Goal: Task Accomplishment & Management: Manage account settings

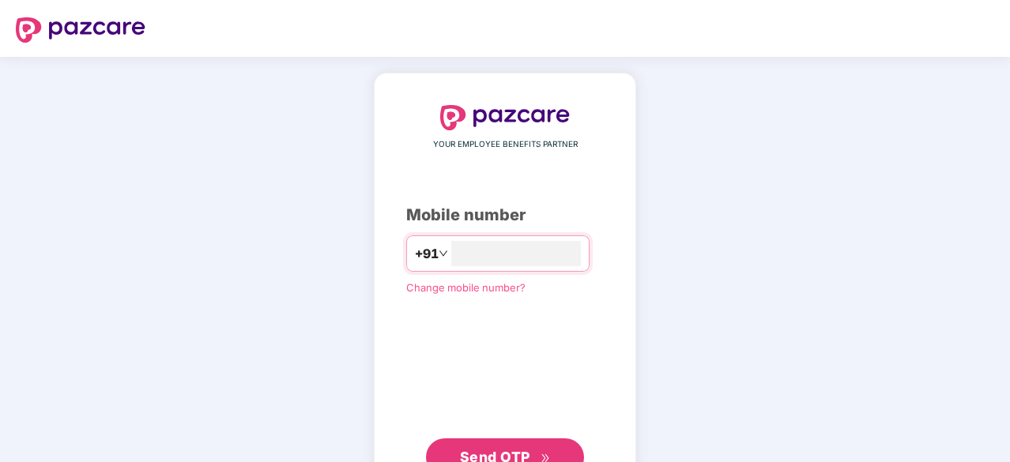
type input "**********"
click at [486, 446] on span "Send OTP" at bounding box center [505, 457] width 91 height 22
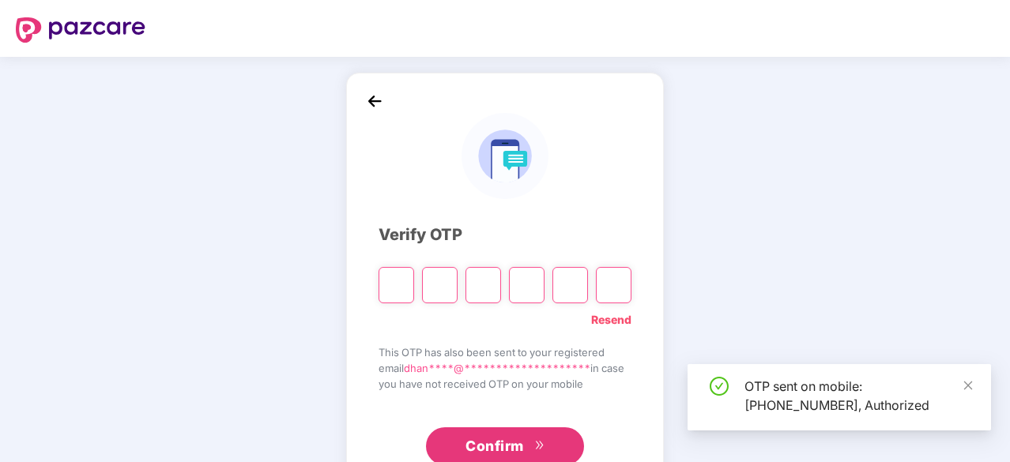
type input "*"
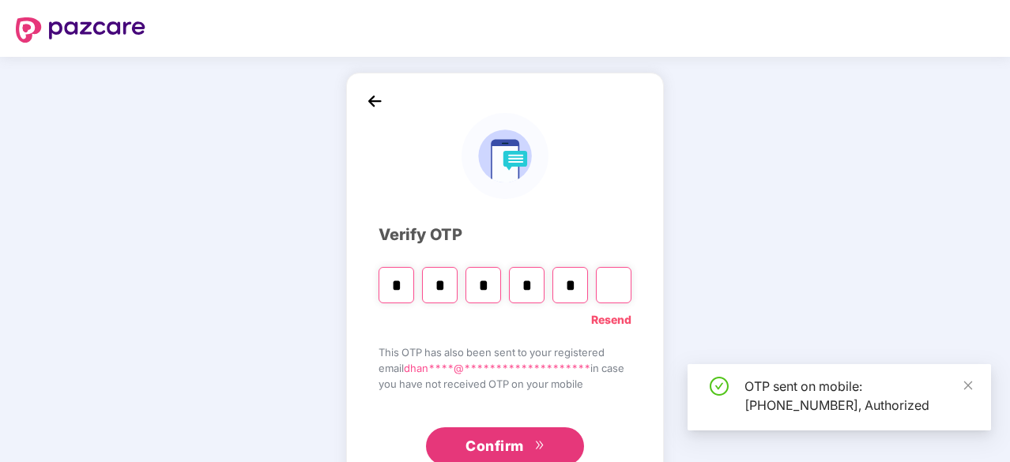
type input "*"
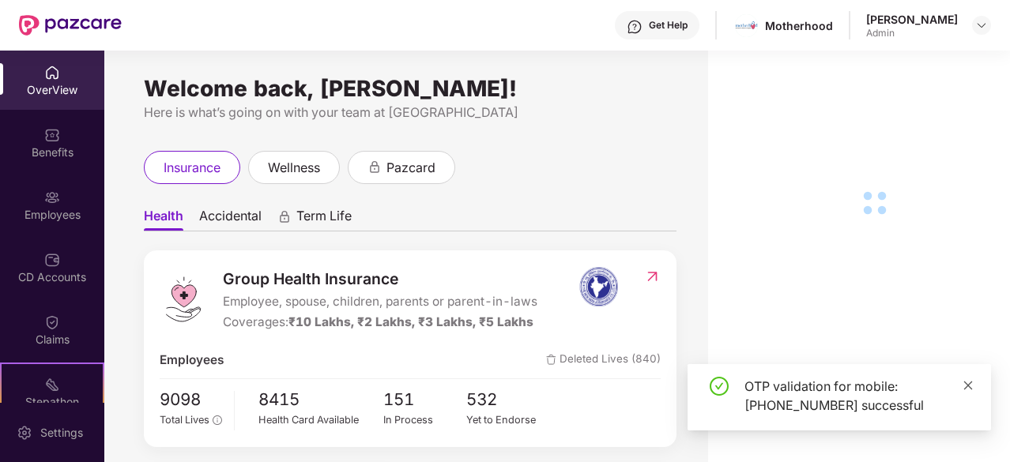
click at [966, 386] on icon "close" at bounding box center [967, 385] width 11 height 11
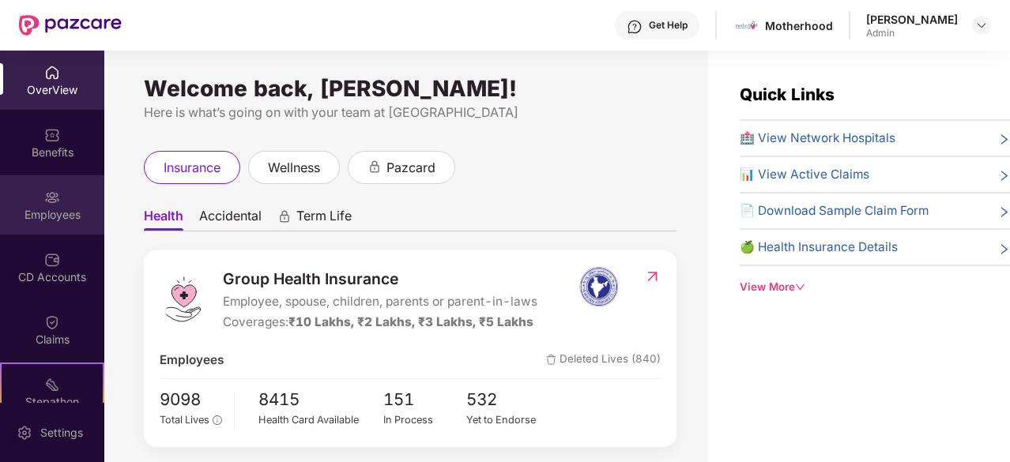
click at [18, 203] on div "Employees" at bounding box center [52, 204] width 104 height 59
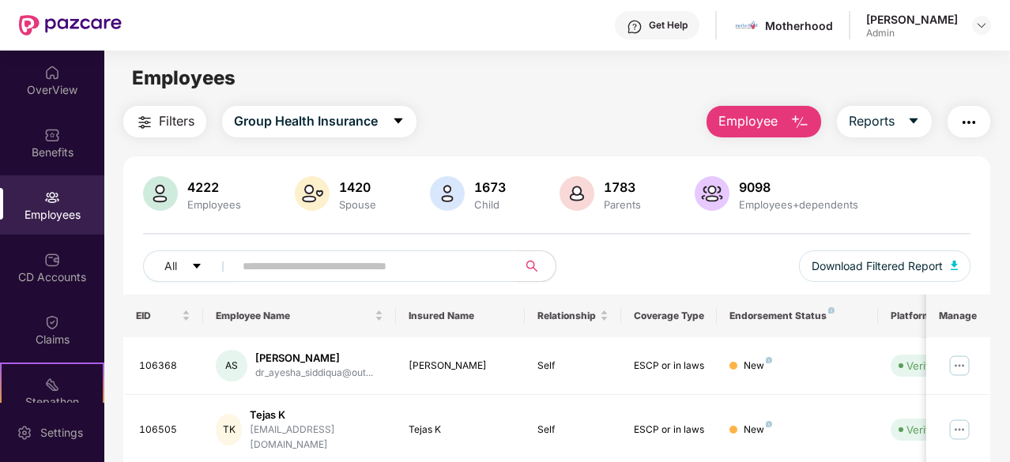
click at [363, 263] on input "text" at bounding box center [370, 266] width 254 height 24
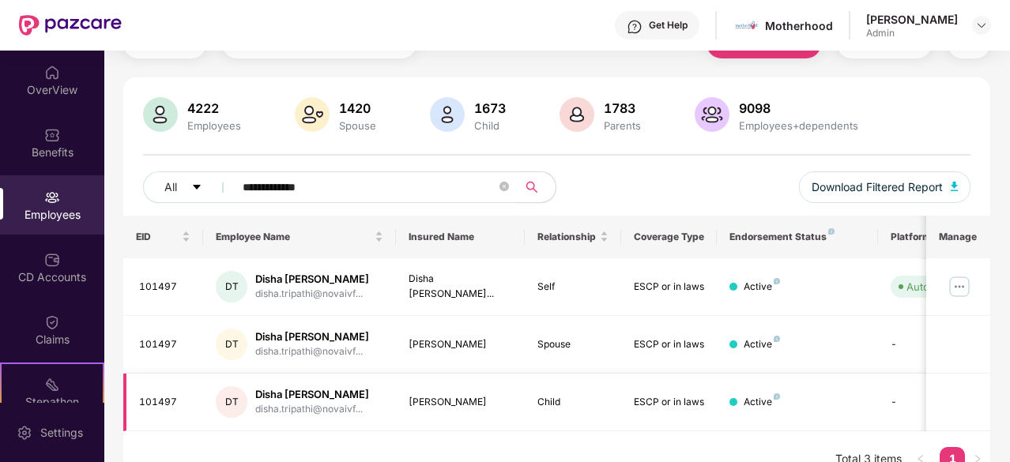
scroll to position [103, 0]
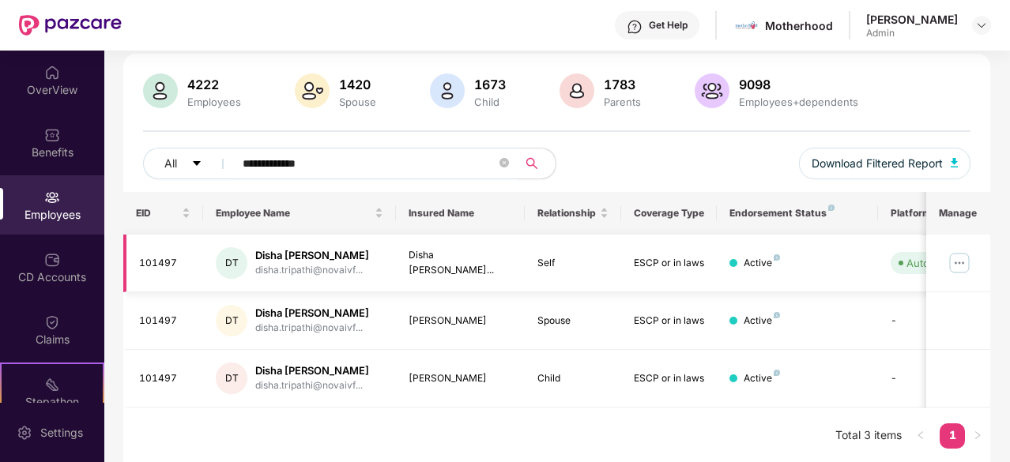
type input "**********"
click at [966, 260] on img at bounding box center [959, 262] width 25 height 25
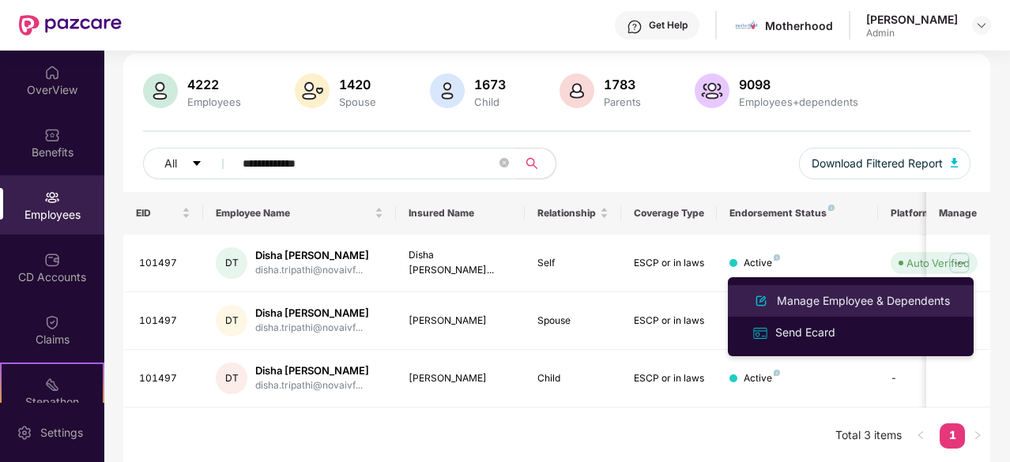
click at [844, 306] on div "Manage Employee & Dependents" at bounding box center [863, 300] width 179 height 17
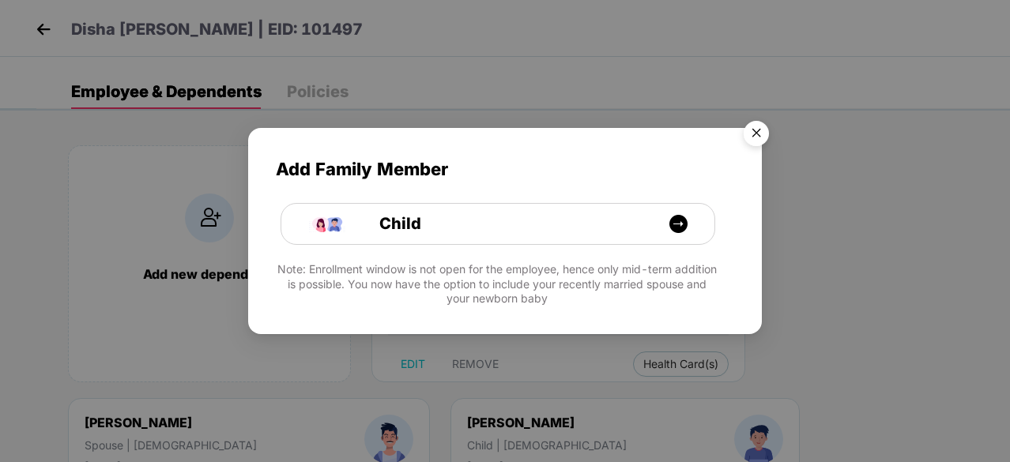
click at [760, 139] on img "Close" at bounding box center [756, 136] width 44 height 44
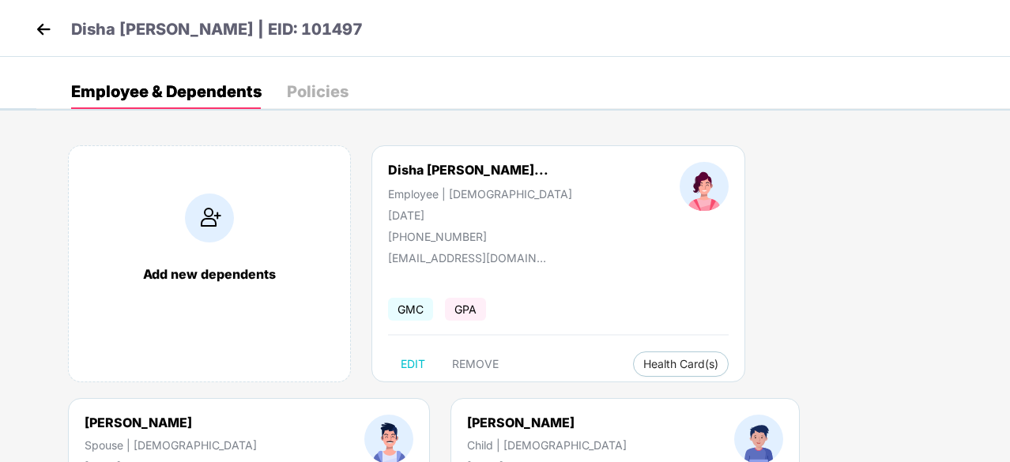
click at [335, 97] on div "Policies" at bounding box center [318, 92] width 62 height 16
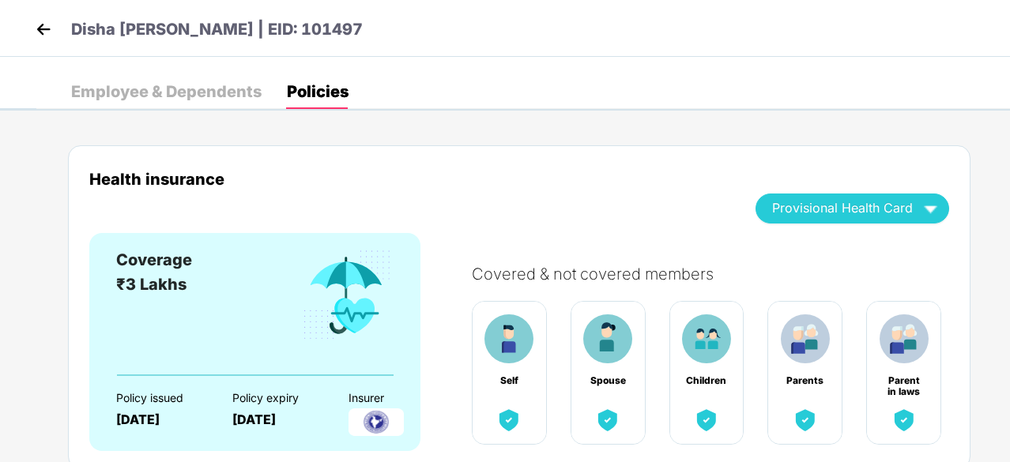
click at [234, 84] on div "Employee & Dependents" at bounding box center [166, 92] width 190 height 16
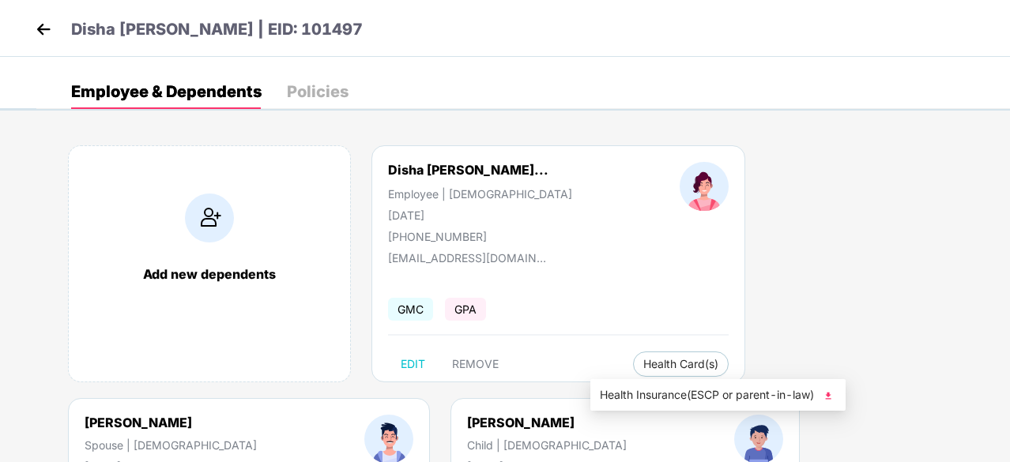
click at [831, 395] on img at bounding box center [828, 396] width 16 height 16
click at [314, 97] on div "Policies" at bounding box center [318, 92] width 62 height 16
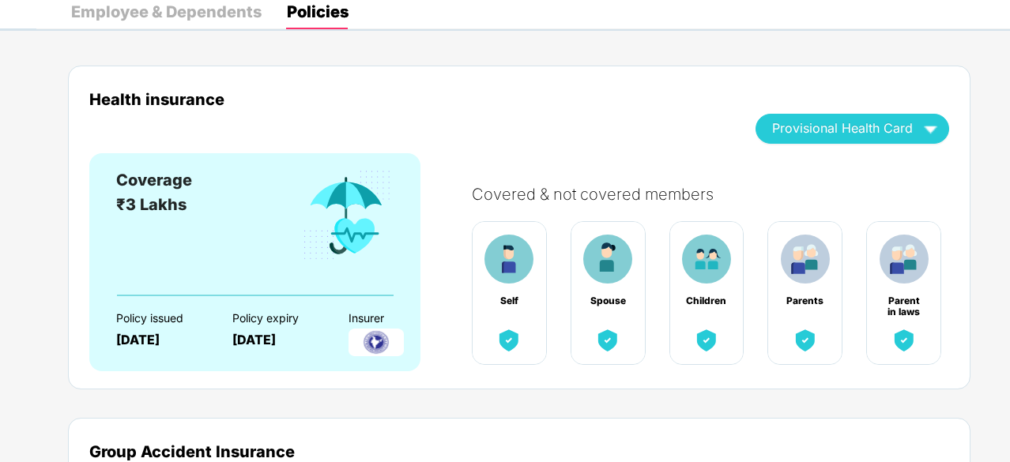
scroll to position [158, 0]
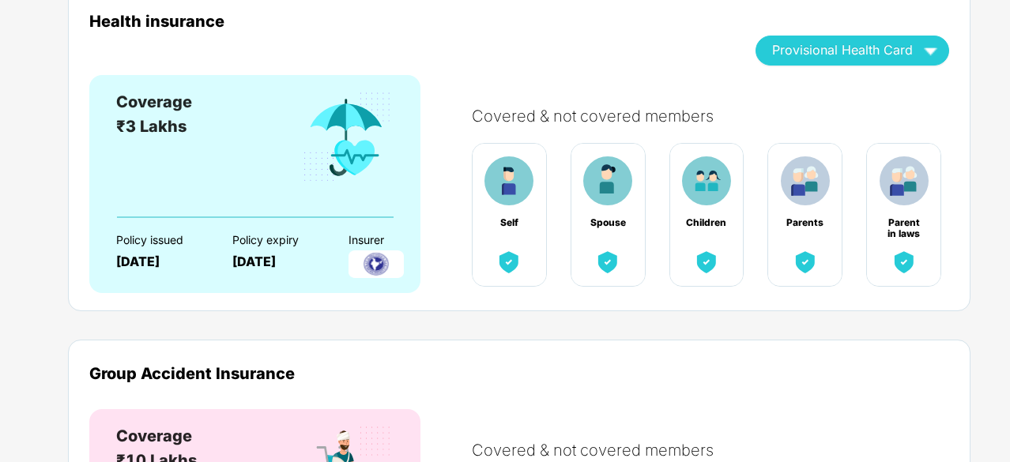
drag, startPoint x: 191, startPoint y: 263, endPoint x: 125, endPoint y: 263, distance: 66.4
click at [125, 263] on div "[DATE]" at bounding box center [160, 261] width 88 height 15
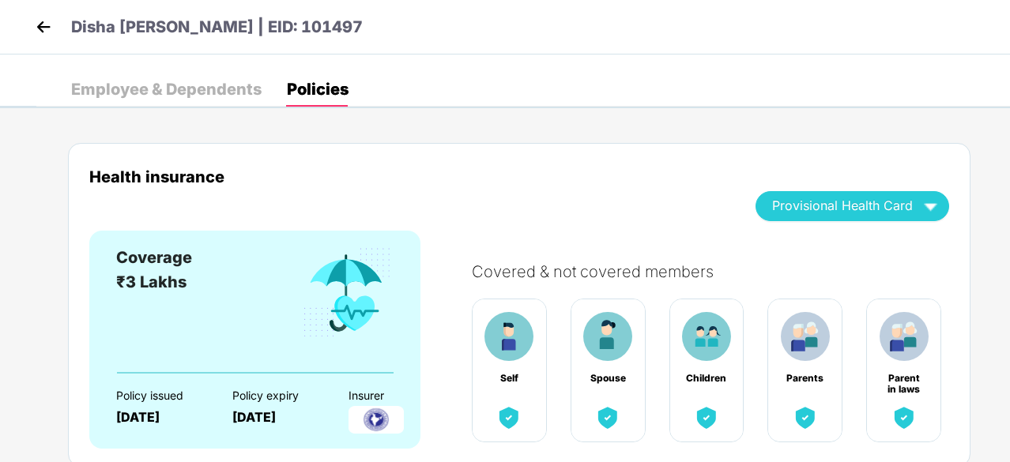
scroll to position [0, 0]
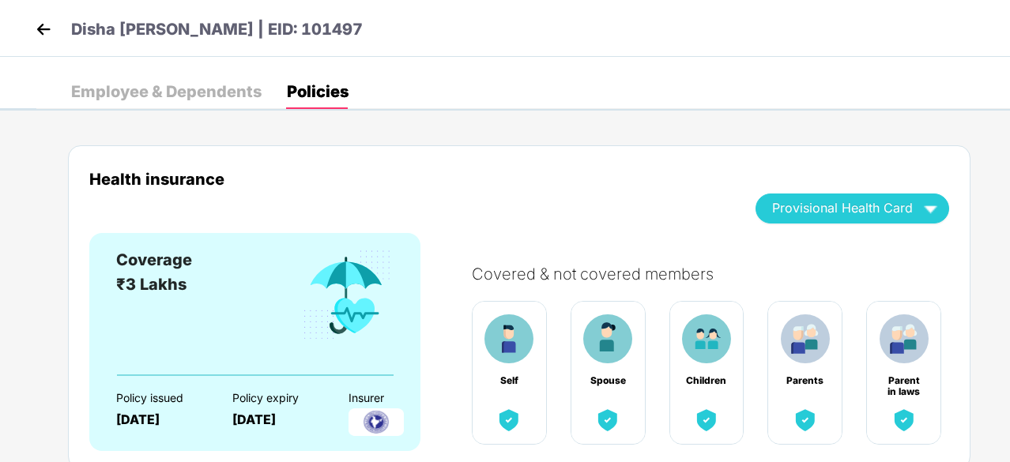
click at [207, 84] on div "Employee & Dependents" at bounding box center [166, 92] width 190 height 16
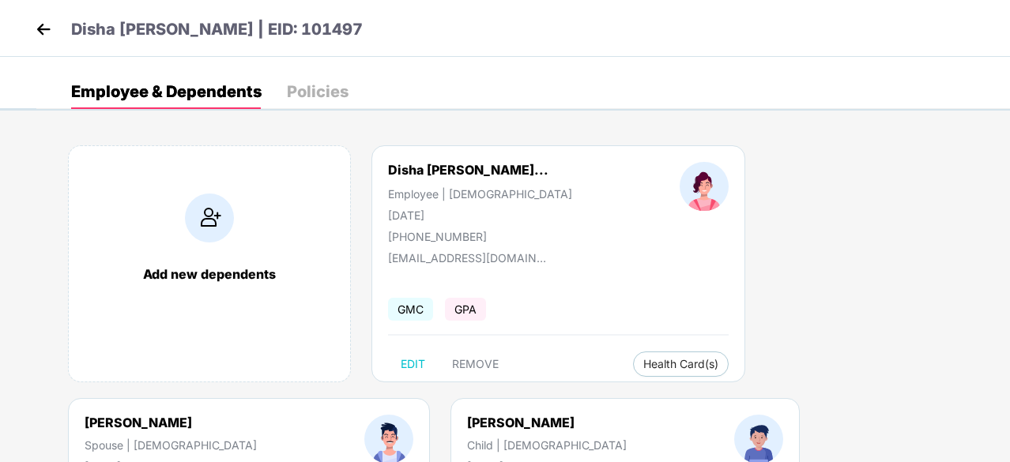
click at [48, 28] on img at bounding box center [44, 29] width 24 height 24
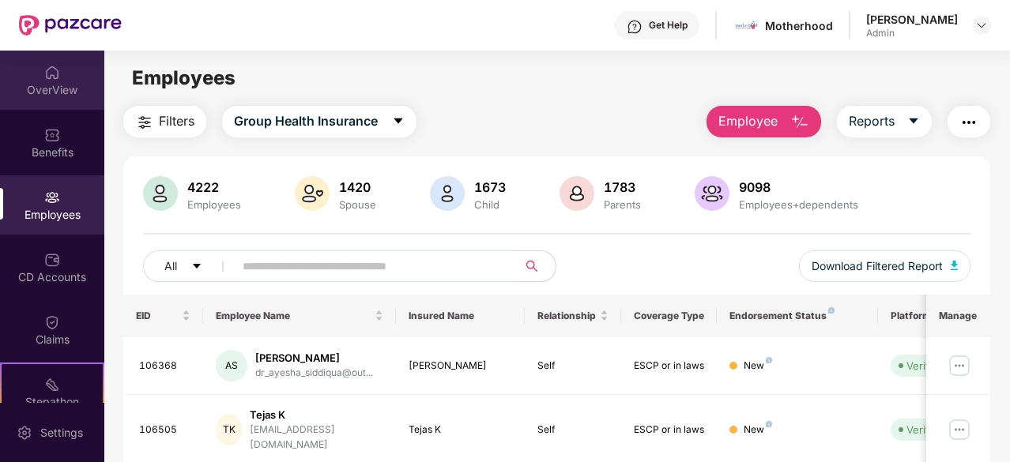
click at [40, 70] on div "OverView" at bounding box center [52, 80] width 104 height 59
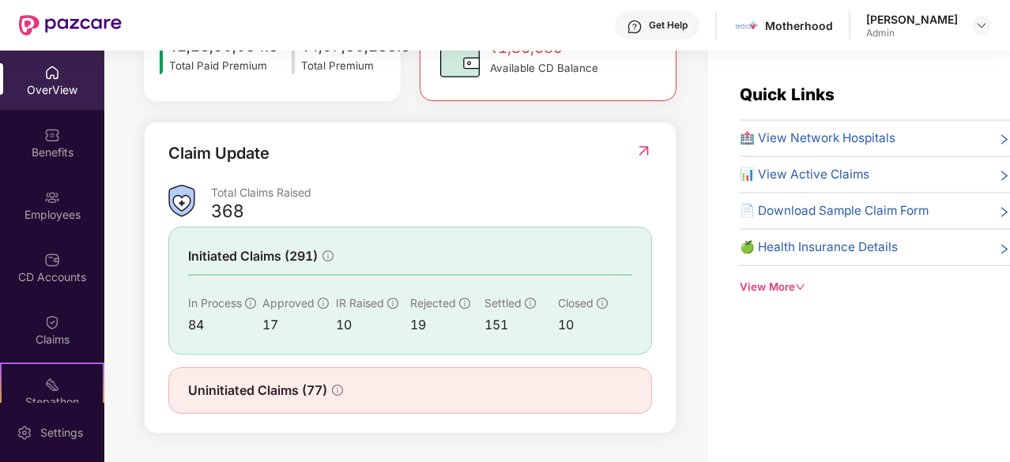
scroll to position [118, 0]
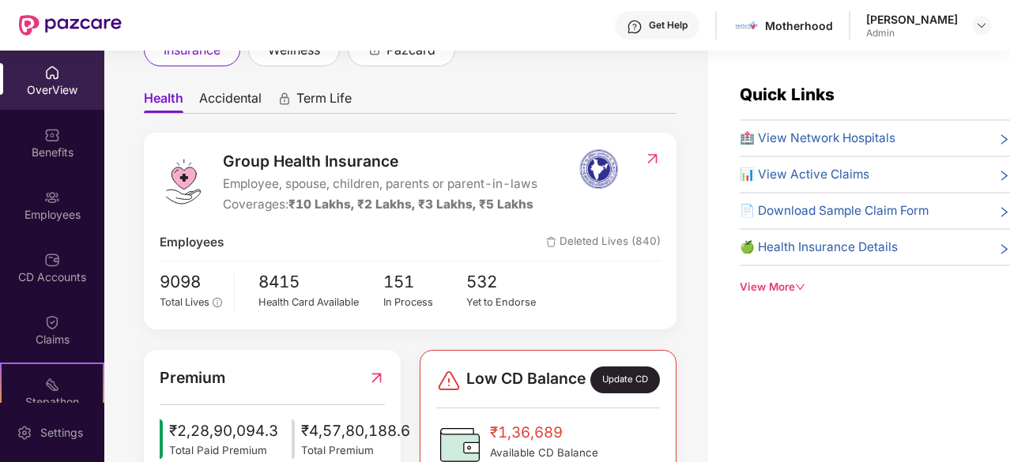
click at [782, 287] on div "View More" at bounding box center [875, 287] width 270 height 17
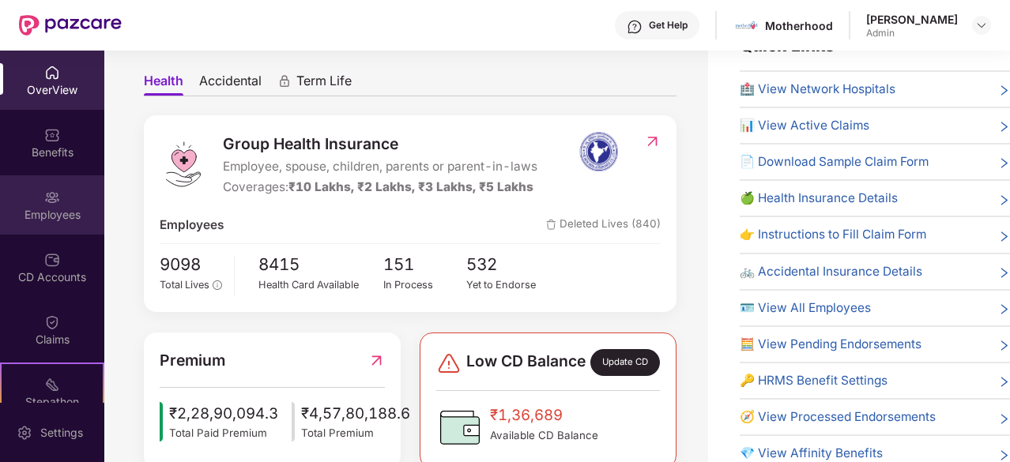
scroll to position [0, 0]
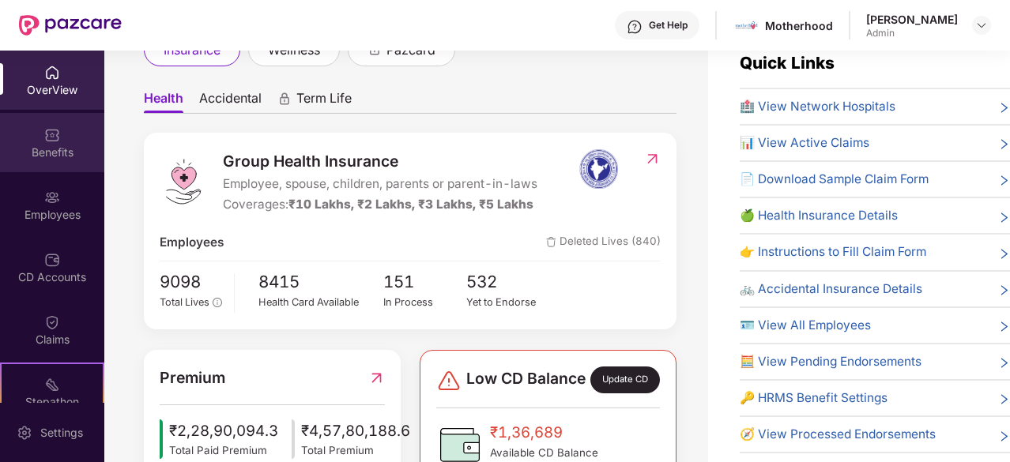
click at [58, 151] on div "Benefits" at bounding box center [52, 153] width 104 height 16
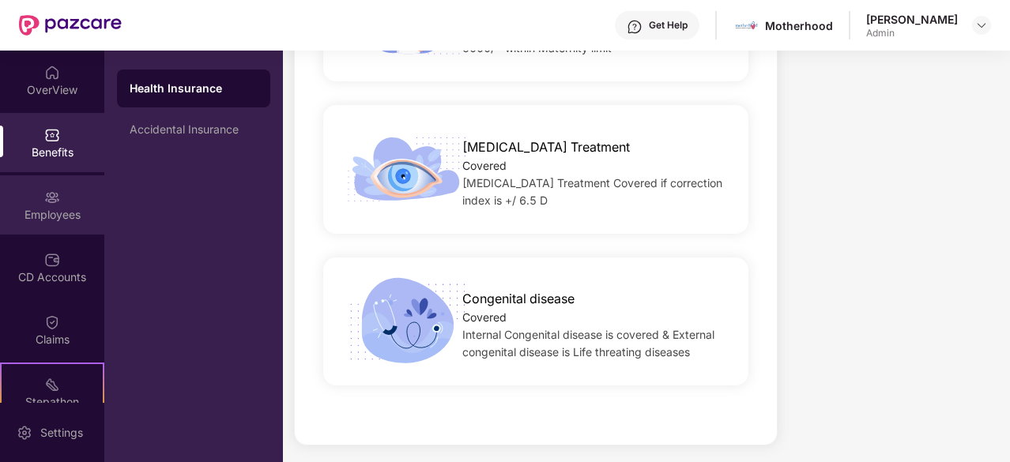
click at [76, 209] on div "Employees" at bounding box center [52, 215] width 104 height 16
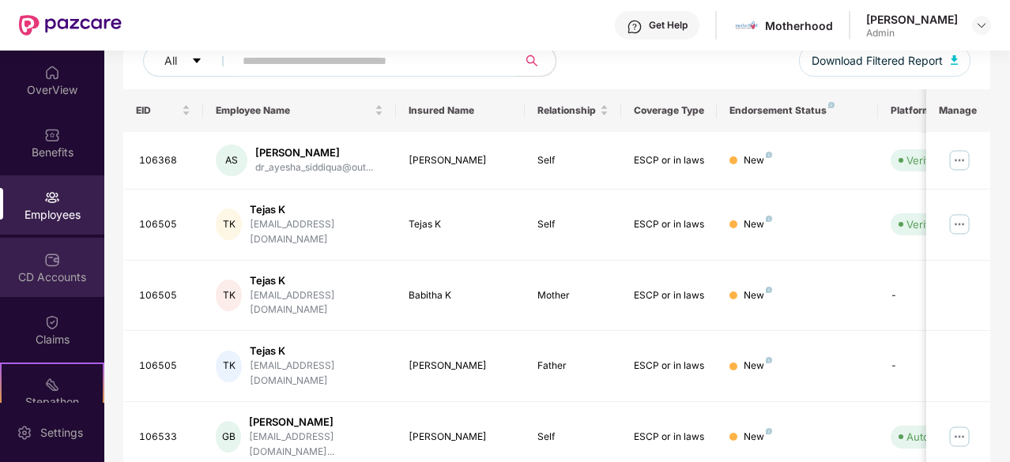
scroll to position [505, 0]
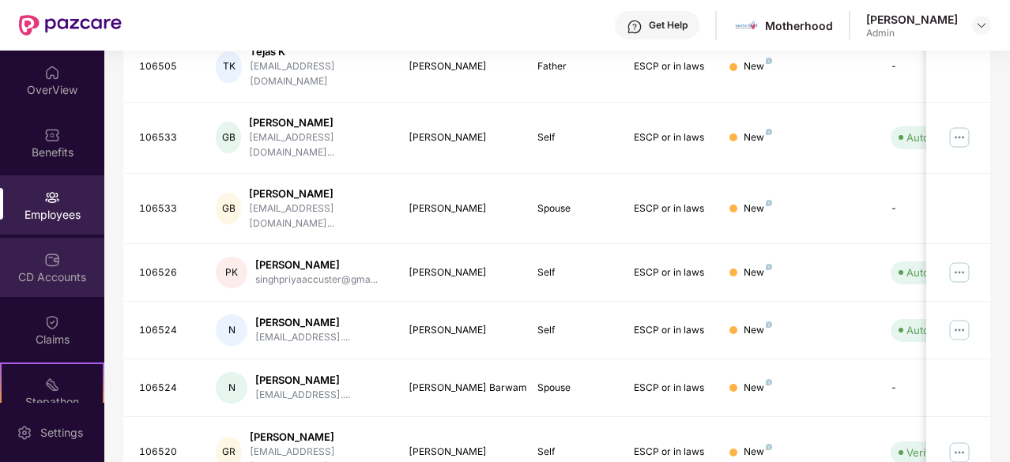
click at [72, 260] on div "CD Accounts" at bounding box center [52, 267] width 104 height 59
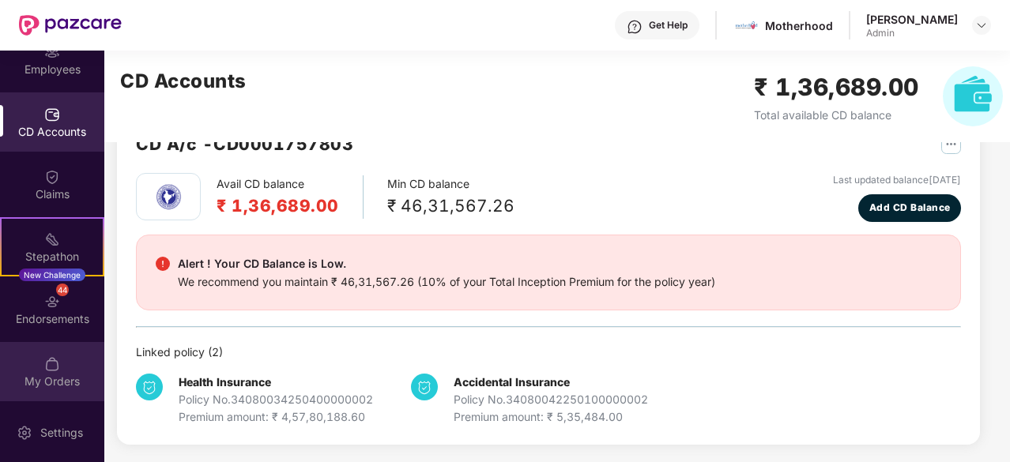
scroll to position [146, 0]
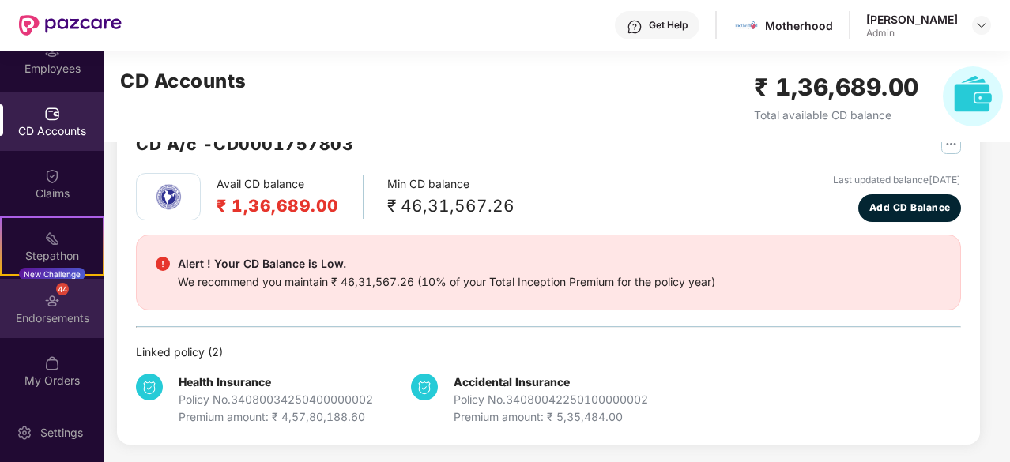
click at [54, 328] on div "44 Endorsements" at bounding box center [52, 308] width 104 height 59
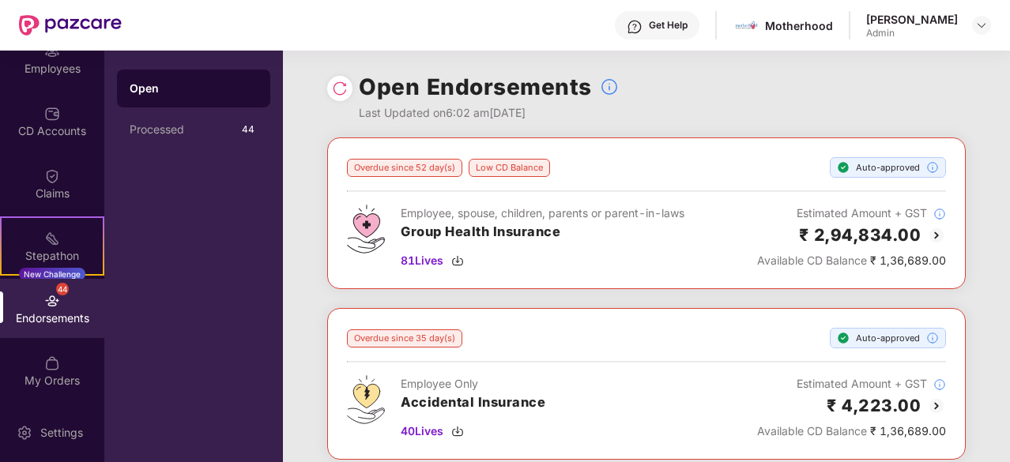
click at [67, 322] on div "Endorsements" at bounding box center [52, 319] width 104 height 16
click at [64, 385] on div "My Orders" at bounding box center [52, 381] width 104 height 16
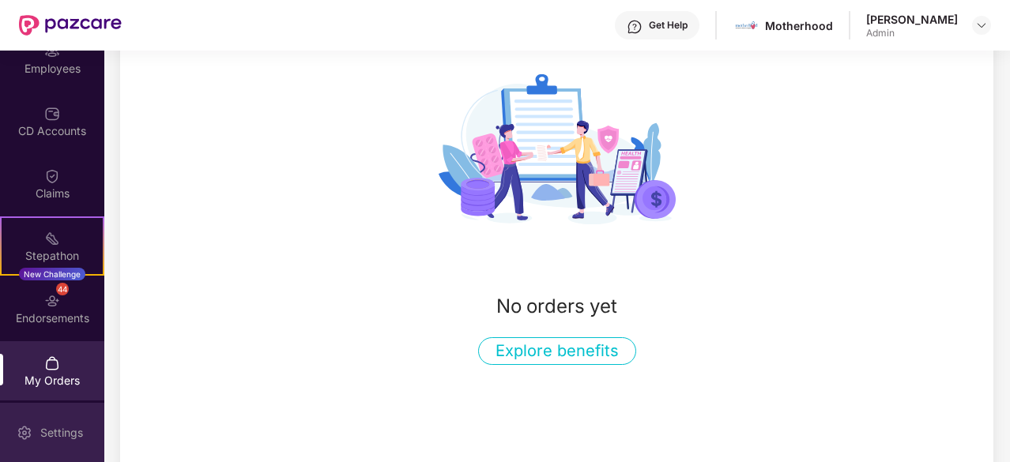
scroll to position [216, 0]
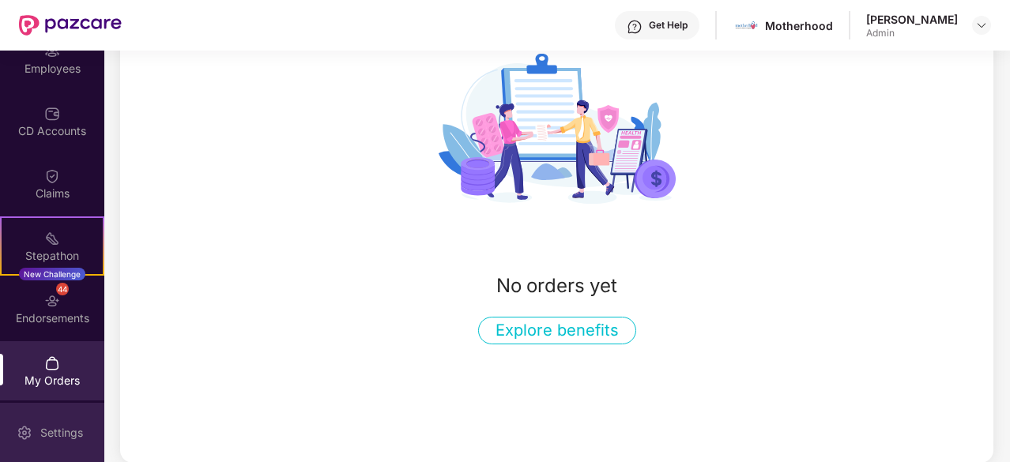
click at [60, 431] on div "Settings" at bounding box center [62, 433] width 52 height 16
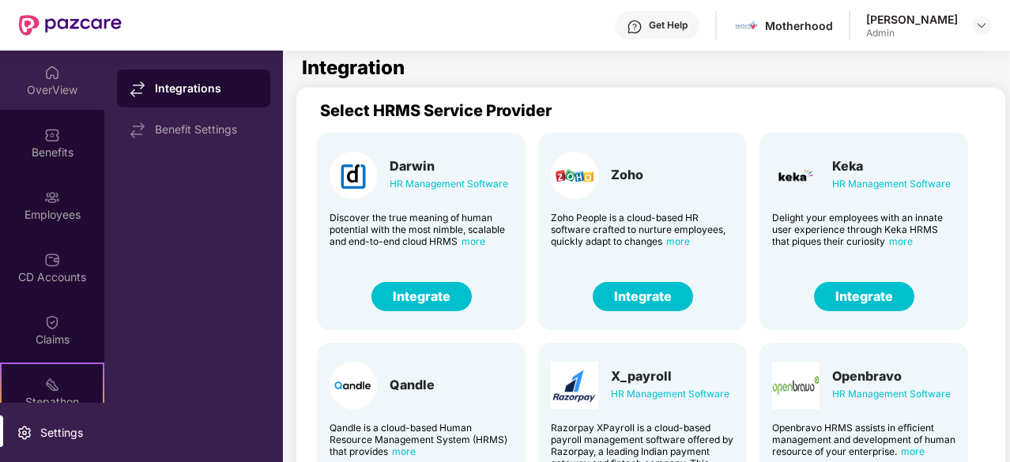
click at [54, 70] on img at bounding box center [52, 73] width 16 height 16
